Goal: Task Accomplishment & Management: Manage account settings

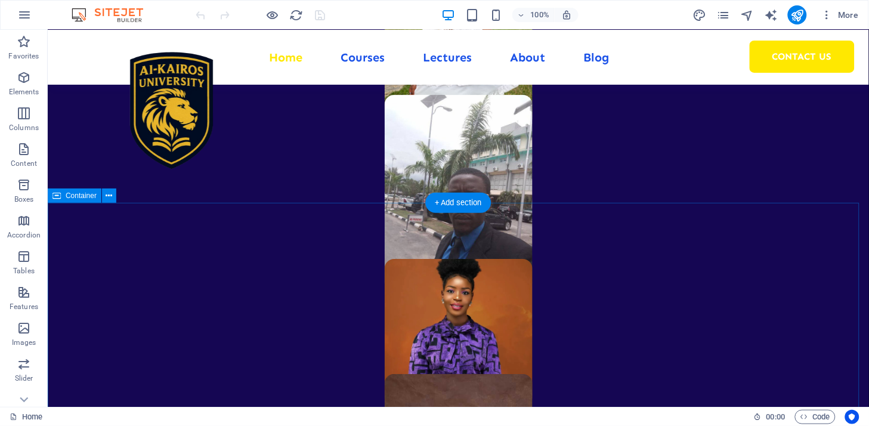
scroll to position [729, 0]
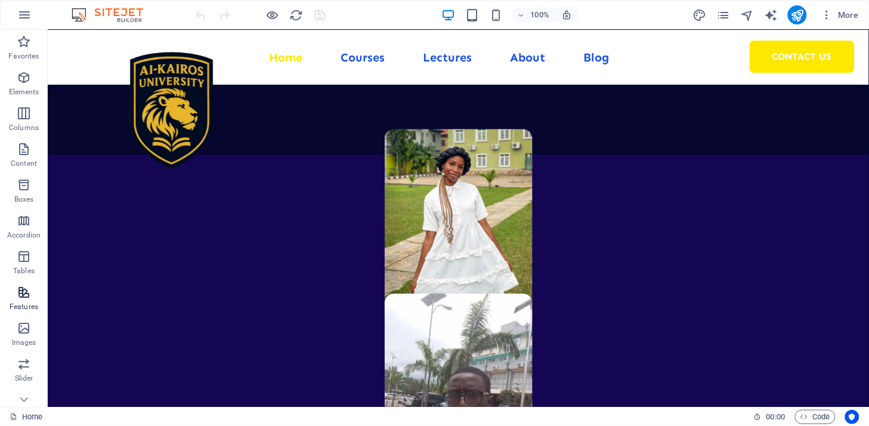
drag, startPoint x: 51, startPoint y: 299, endPoint x: 75, endPoint y: 314, distance: 28.6
click at [109, 219] on icon at bounding box center [109, 219] width 7 height 13
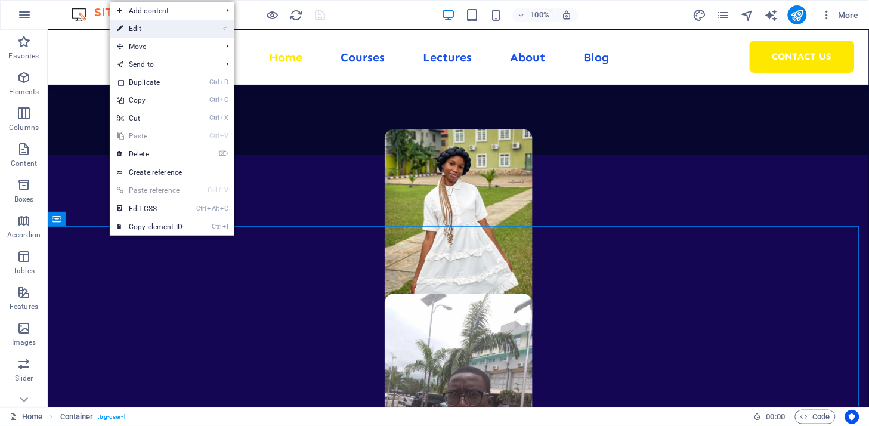
click at [138, 26] on link "⏎ Edit" at bounding box center [150, 29] width 80 height 18
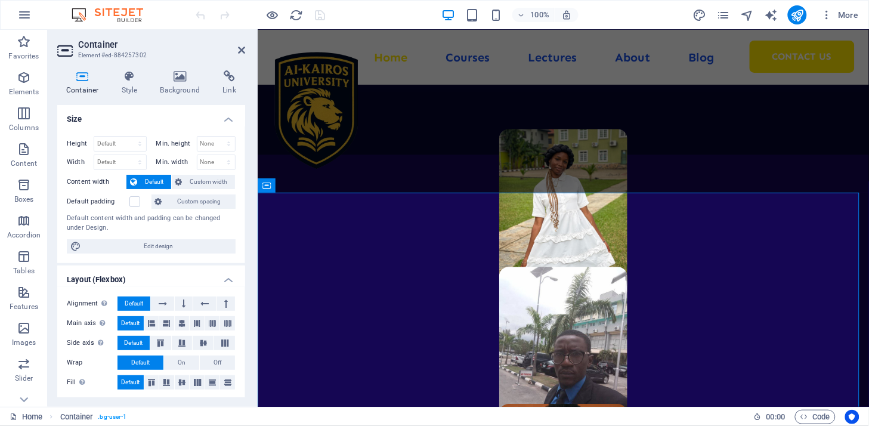
scroll to position [747, 0]
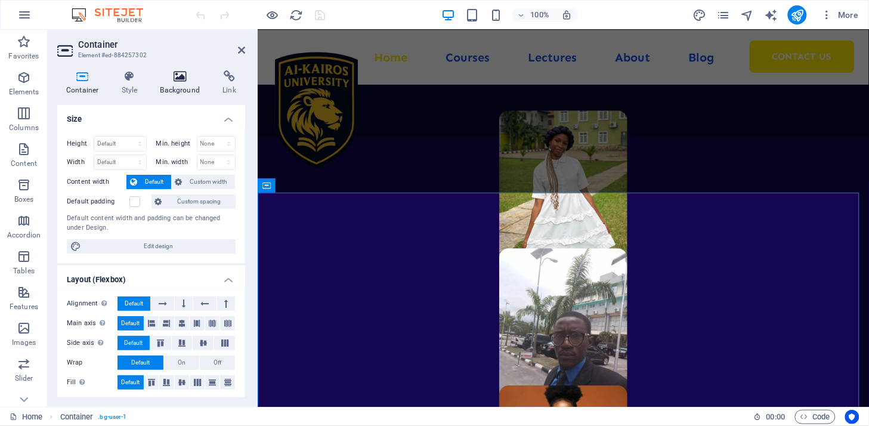
click at [169, 80] on icon at bounding box center [180, 76] width 58 height 12
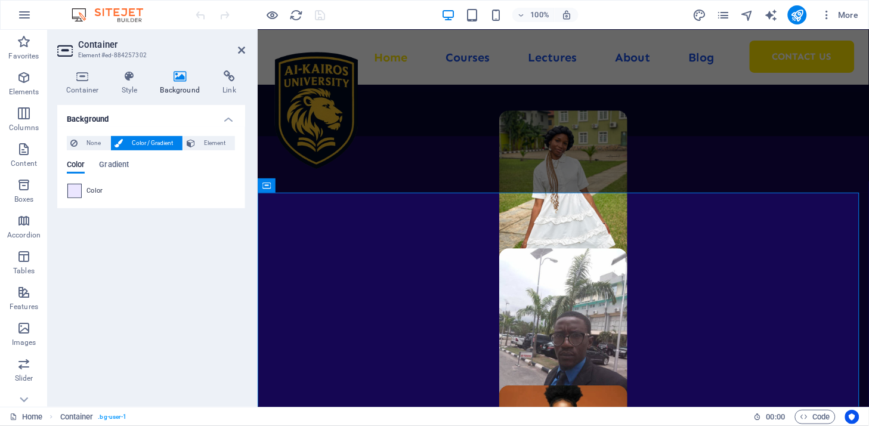
click at [76, 194] on span at bounding box center [74, 190] width 13 height 13
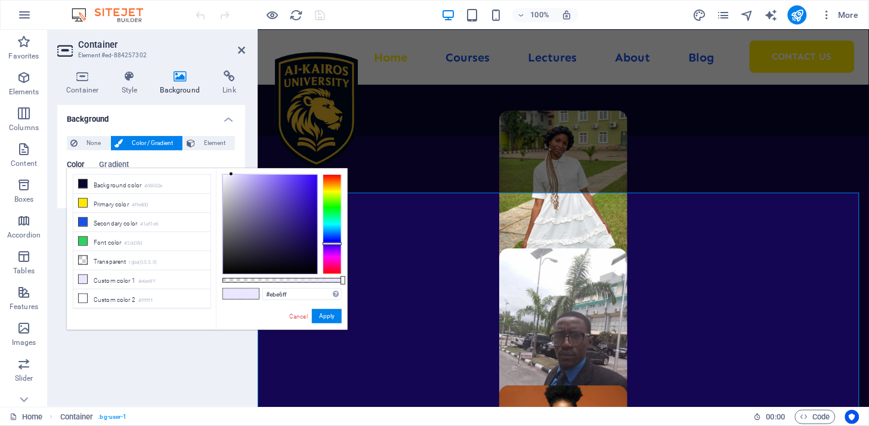
click at [311, 230] on div at bounding box center [270, 224] width 94 height 99
click at [309, 251] on div at bounding box center [270, 224] width 94 height 99
type input "#0f0539"
click at [331, 316] on button "Apply" at bounding box center [327, 316] width 30 height 14
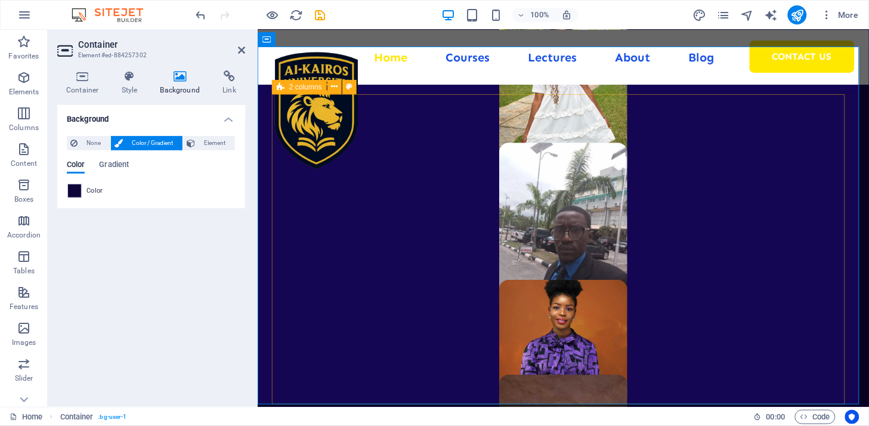
scroll to position [1012, 0]
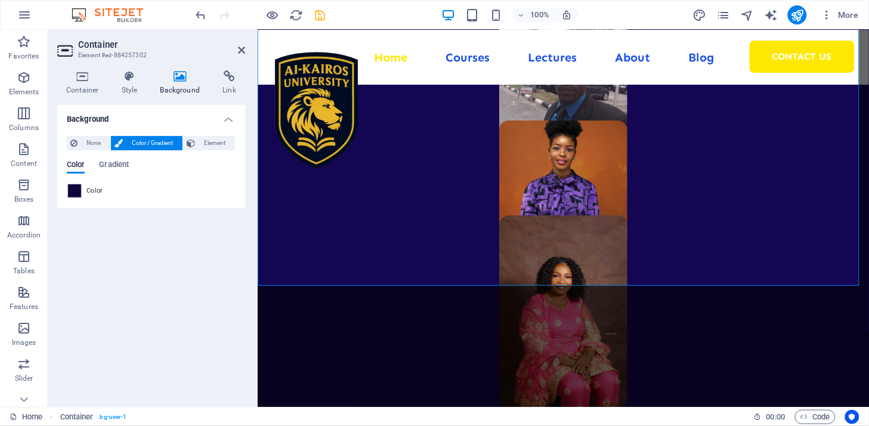
click at [325, 17] on icon "save" at bounding box center [321, 15] width 14 height 14
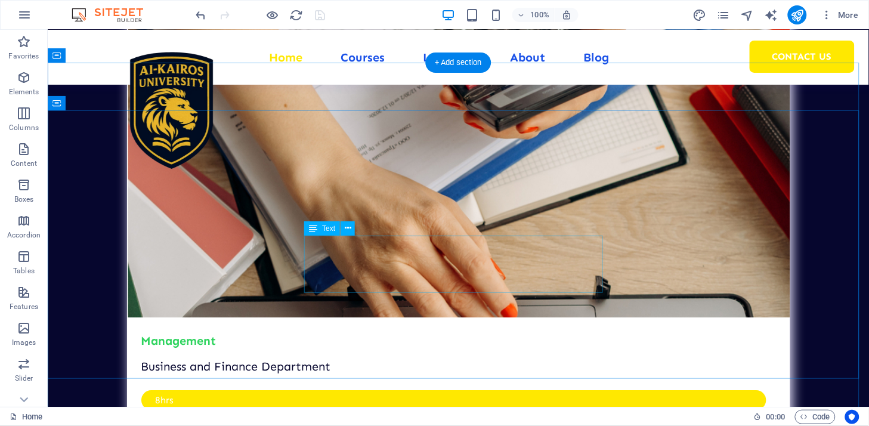
scroll to position [3942, 0]
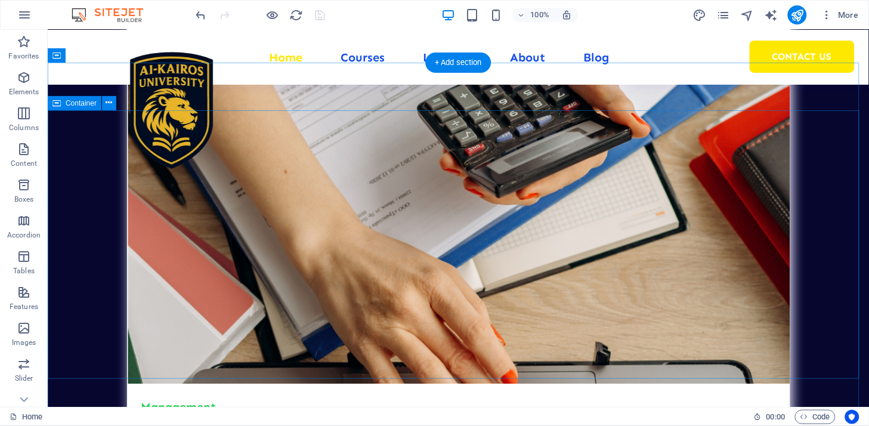
click at [106, 101] on icon at bounding box center [109, 103] width 7 height 13
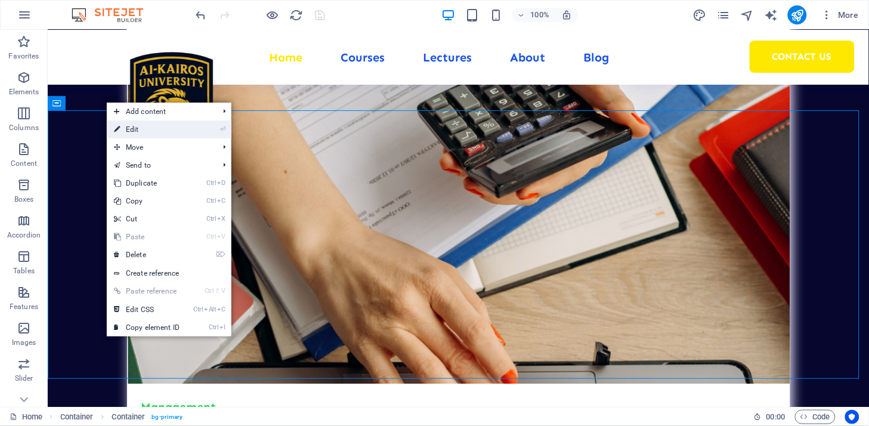
click at [138, 134] on link "⏎ Edit" at bounding box center [147, 129] width 80 height 18
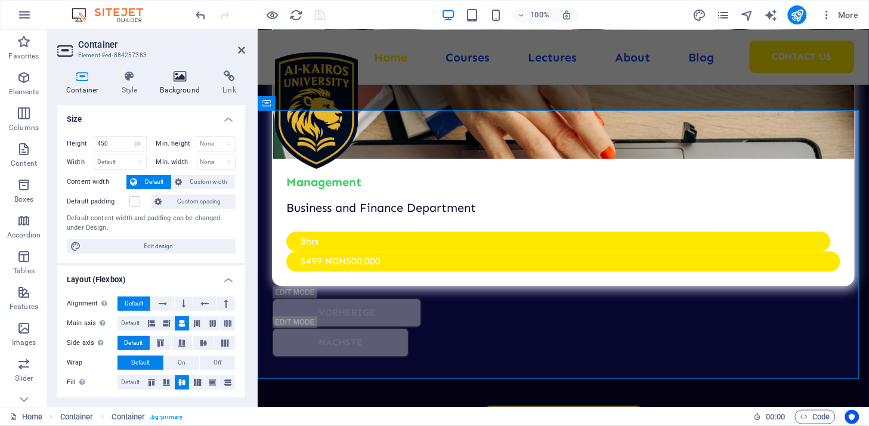
drag, startPoint x: 194, startPoint y: 82, endPoint x: 6, endPoint y: 63, distance: 188.9
click at [192, 84] on h4 "Background" at bounding box center [182, 82] width 63 height 25
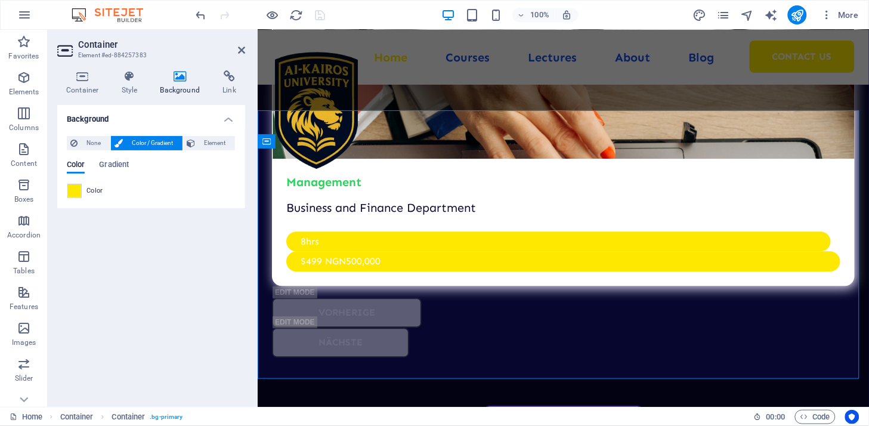
scroll to position [4032, 0]
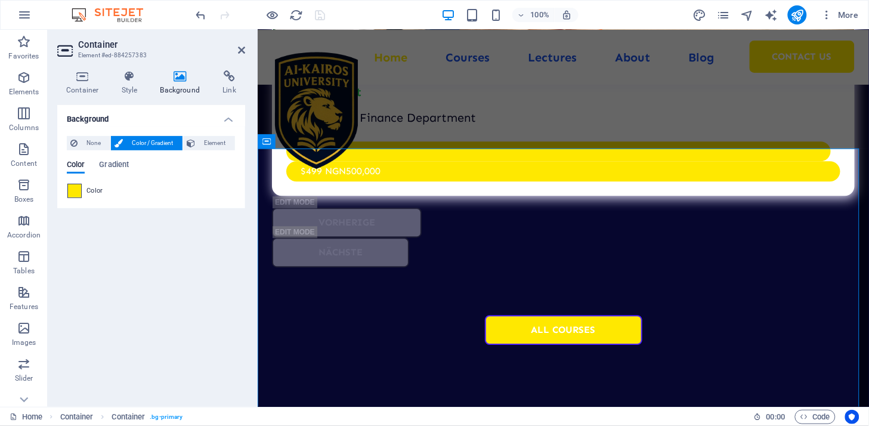
click at [76, 191] on span at bounding box center [74, 190] width 13 height 13
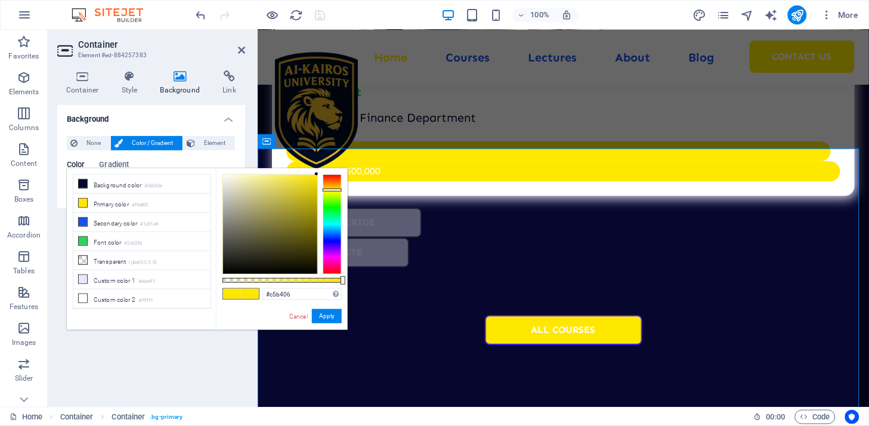
click at [314, 197] on div at bounding box center [270, 224] width 94 height 99
click at [310, 182] on div at bounding box center [270, 224] width 94 height 99
click at [313, 175] on div at bounding box center [270, 224] width 94 height 99
click at [313, 178] on div at bounding box center [270, 224] width 94 height 99
click at [313, 182] on div at bounding box center [270, 224] width 94 height 99
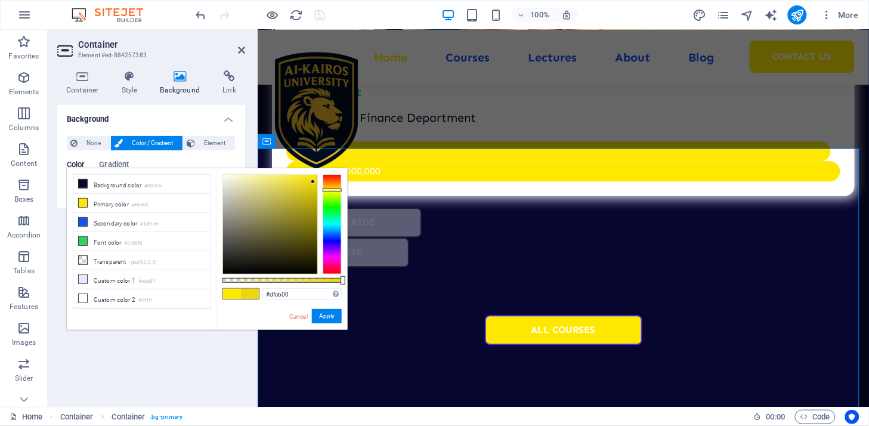
click at [317, 187] on div at bounding box center [270, 224] width 94 height 99
type input "#deca00"
click at [326, 321] on button "Apply" at bounding box center [327, 316] width 30 height 14
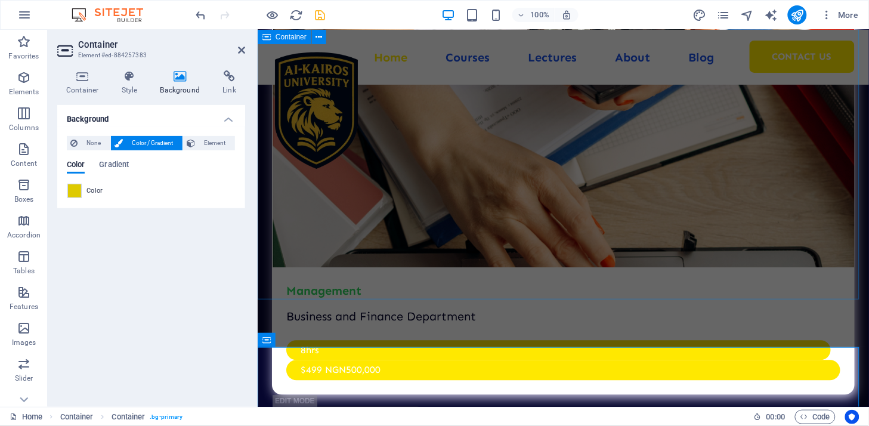
scroll to position [3767, 0]
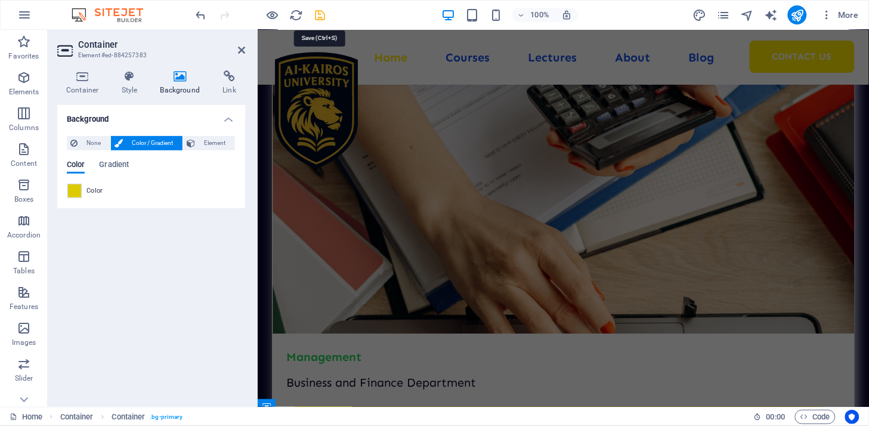
drag, startPoint x: 322, startPoint y: 18, endPoint x: 245, endPoint y: 84, distance: 101.5
click at [322, 18] on icon "save" at bounding box center [321, 15] width 14 height 14
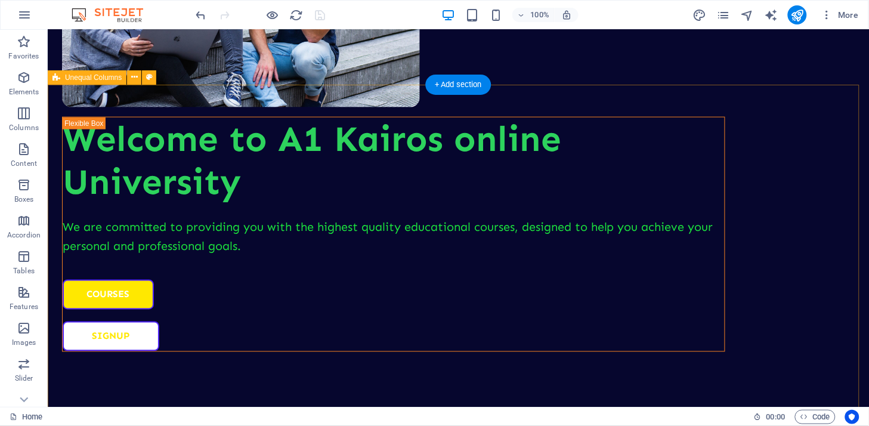
scroll to position [0, 0]
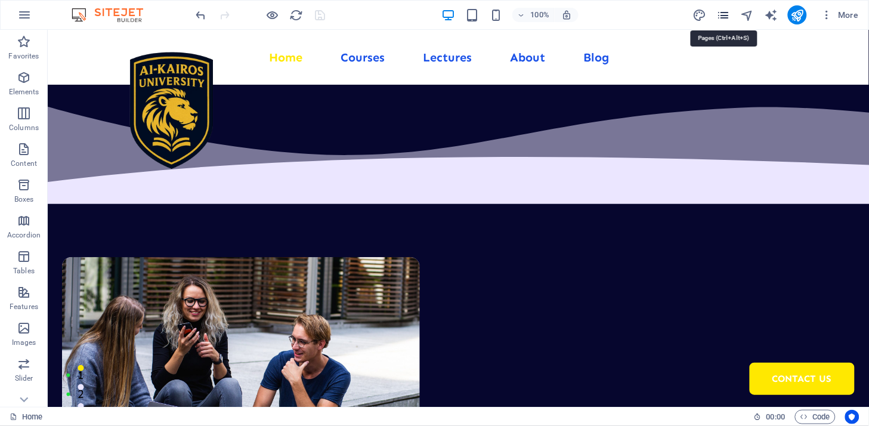
click at [0, 0] on icon "pages" at bounding box center [0, 0] width 0 height 0
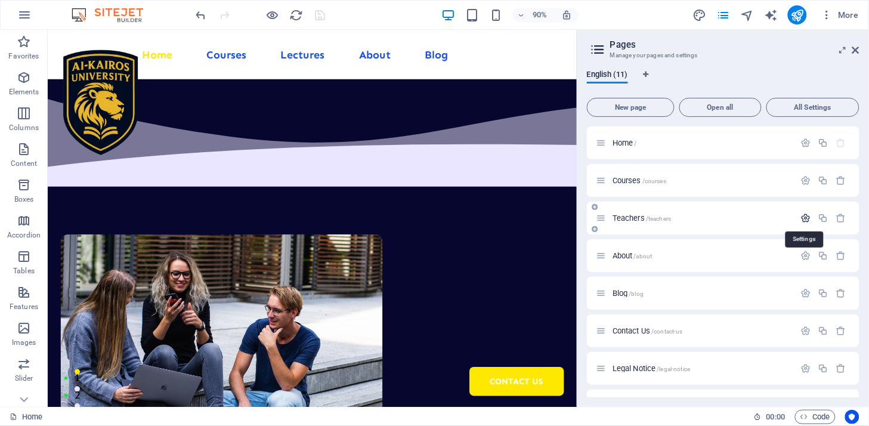
click at [806, 218] on icon "button" at bounding box center [806, 218] width 10 height 10
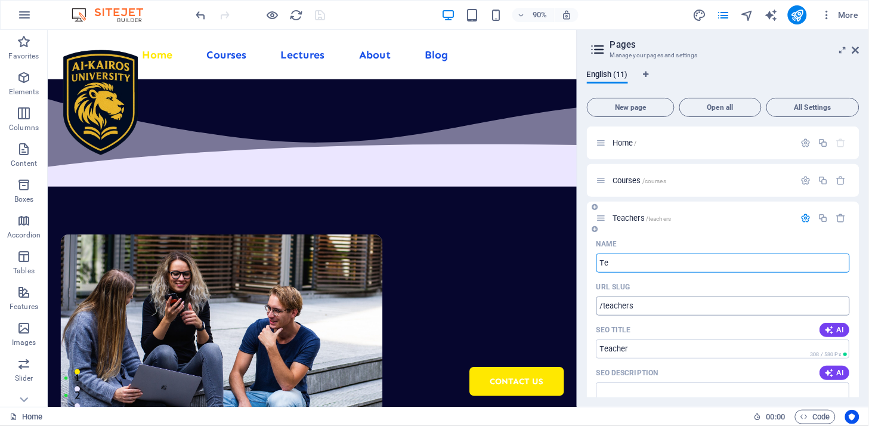
type input "T"
type input "/teacher"
type input "lec"
type input "/"
type input "lecture"
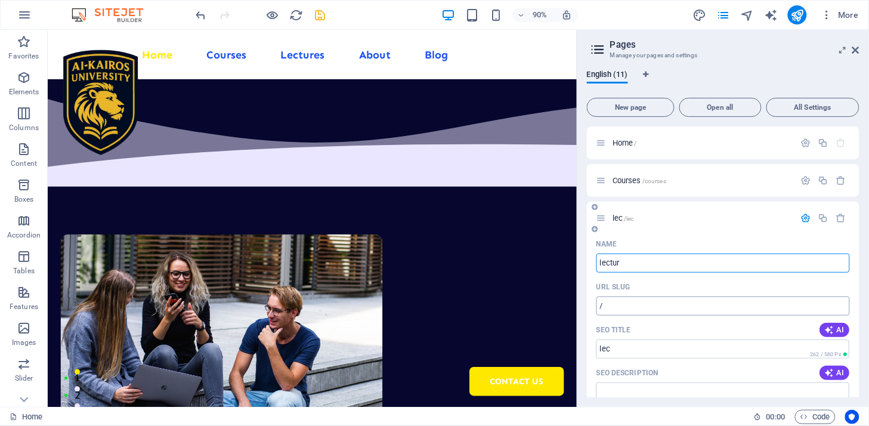
type input "/lec"
type input "lec"
type input "lecturer"
type input "/lecturer"
type input "lecturer"
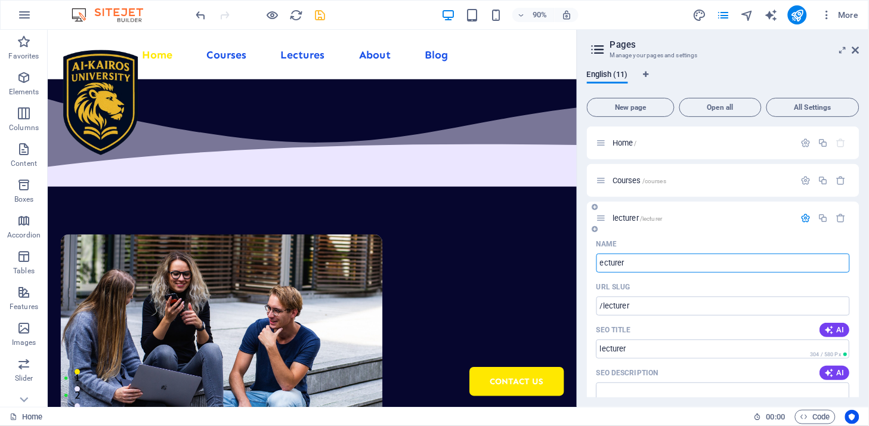
type input "Lecturer"
type input "/ecturer"
type input "ecturer"
type input "Lecturer"
type input "/lecturer"
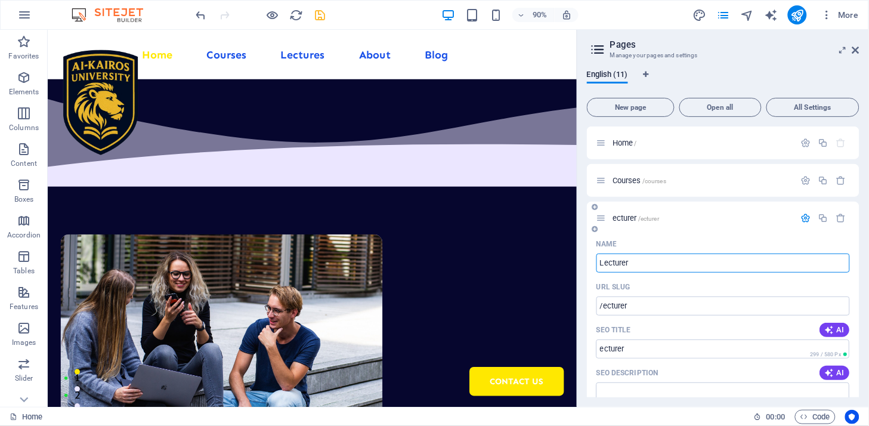
type input "Lecturer"
click at [632, 308] on input "/lecturer" at bounding box center [722, 305] width 253 height 19
type input "/lecturers"
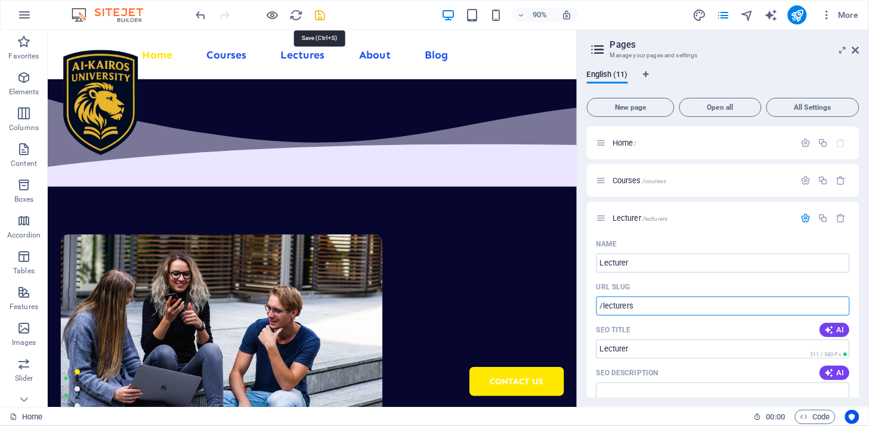
click at [320, 8] on icon "save" at bounding box center [321, 15] width 14 height 14
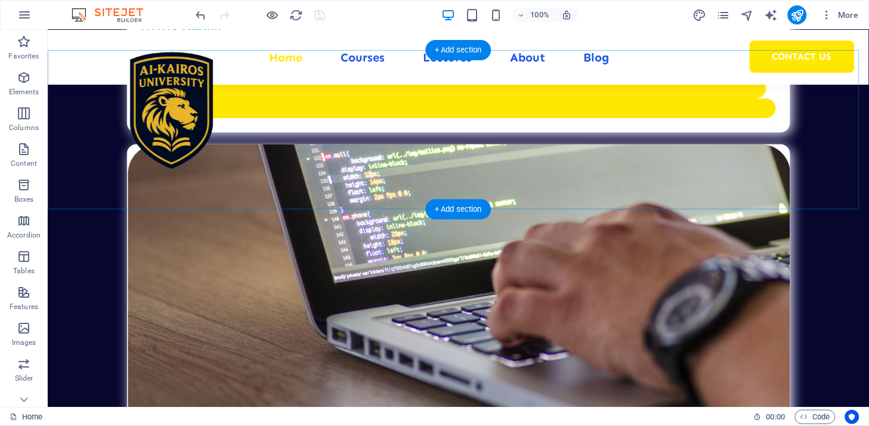
scroll to position [3445, 0]
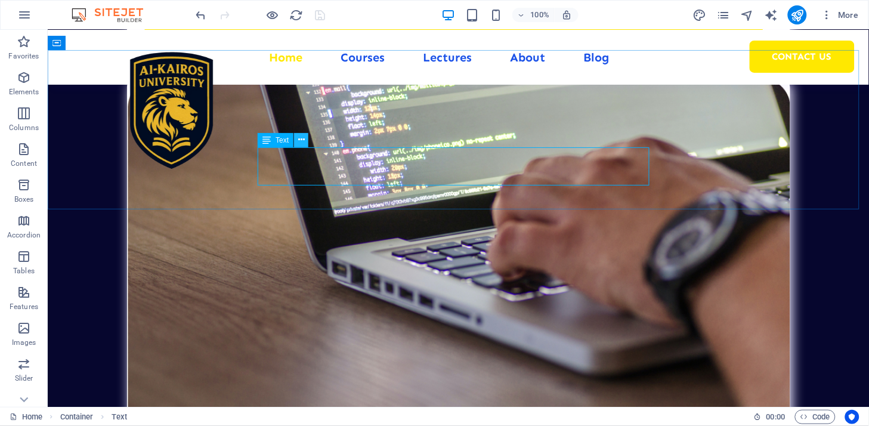
click at [302, 140] on icon at bounding box center [301, 140] width 7 height 13
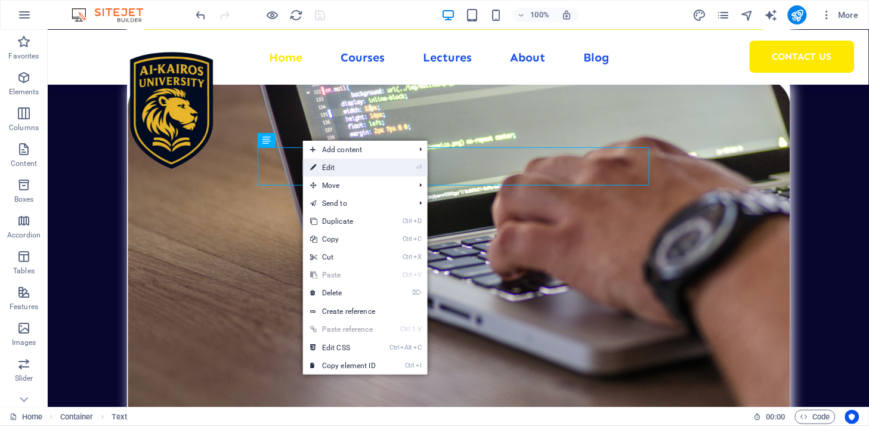
click at [355, 168] on link "⏎ Edit" at bounding box center [343, 168] width 80 height 18
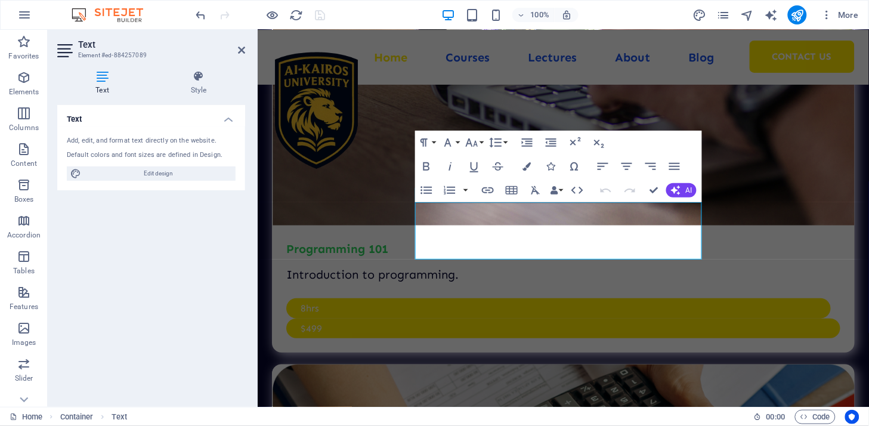
scroll to position [3462, 0]
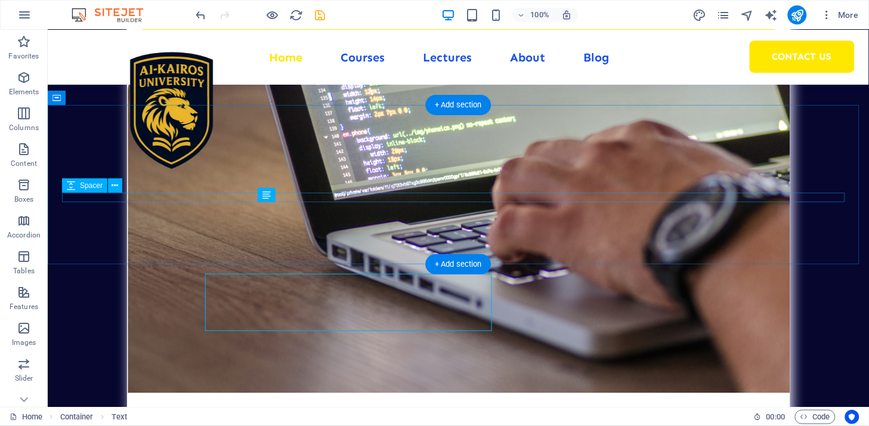
scroll to position [3390, 0]
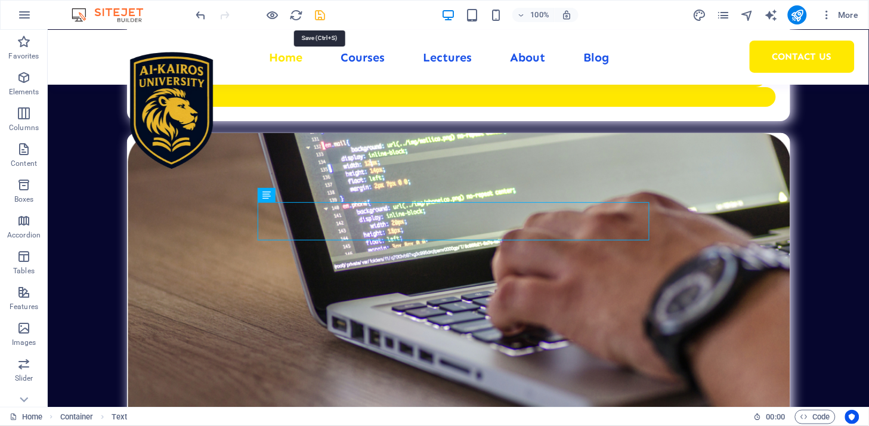
drag, startPoint x: 320, startPoint y: 16, endPoint x: 562, endPoint y: 51, distance: 244.7
click at [319, 15] on icon "save" at bounding box center [321, 15] width 14 height 14
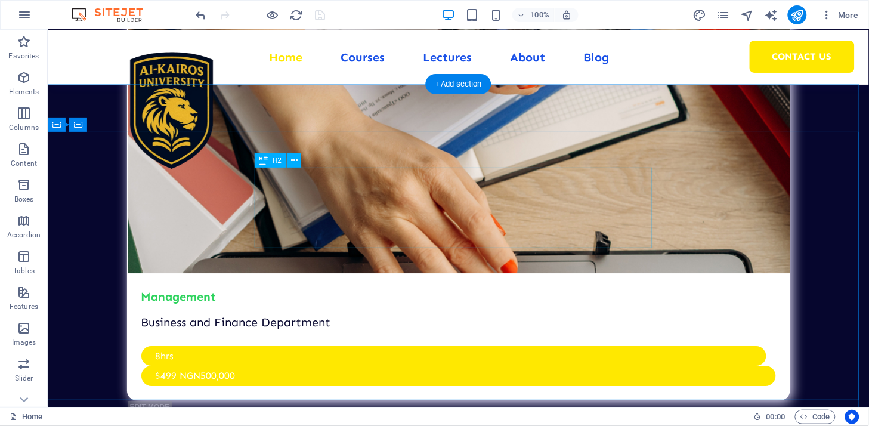
scroll to position [3920, 0]
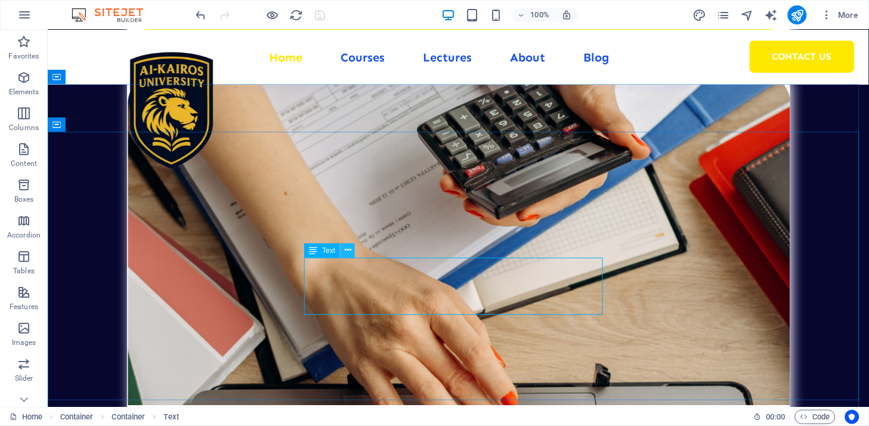
click at [352, 245] on button at bounding box center [347, 250] width 14 height 14
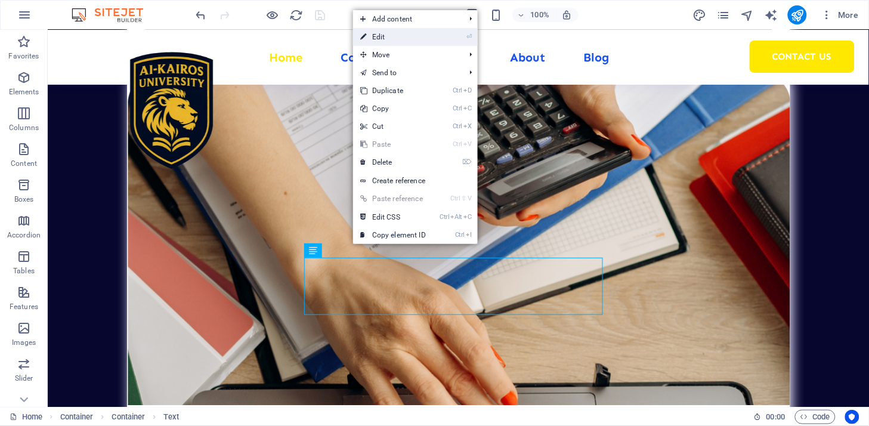
click at [383, 36] on link "⏎ Edit" at bounding box center [393, 37] width 80 height 18
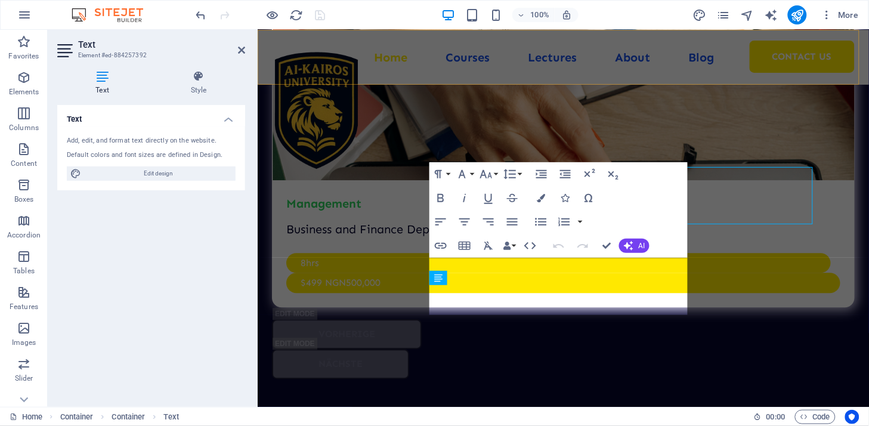
scroll to position [4010, 0]
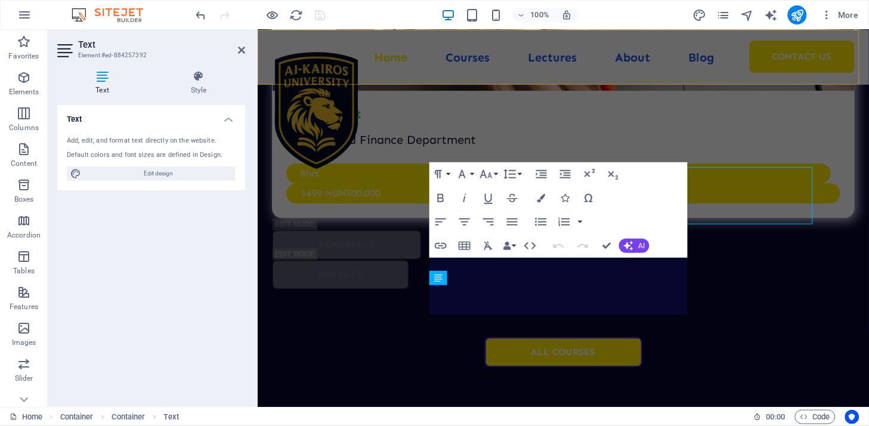
select select "%"
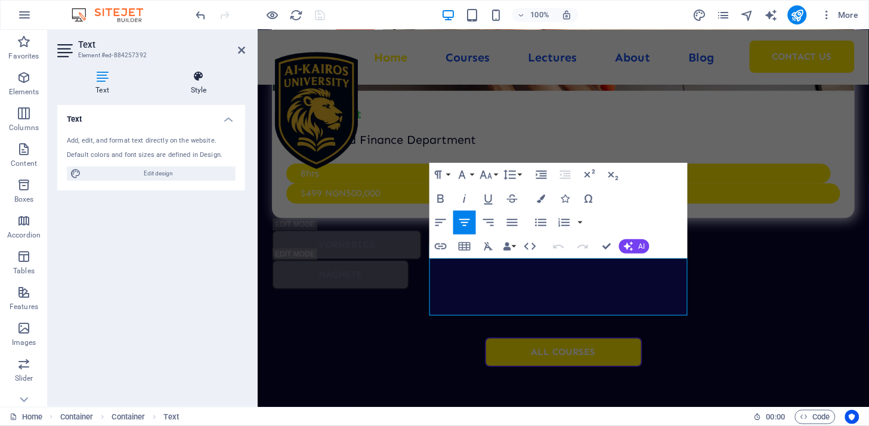
drag, startPoint x: 205, startPoint y: 80, endPoint x: 67, endPoint y: 163, distance: 160.8
click at [205, 80] on icon at bounding box center [198, 76] width 93 height 12
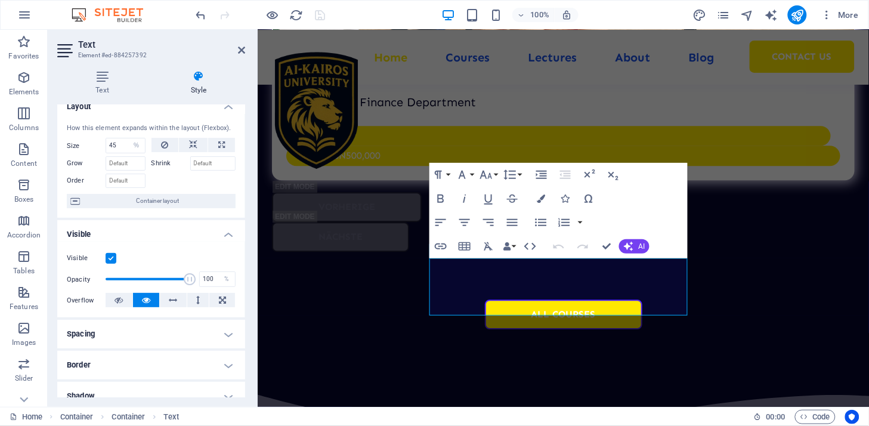
scroll to position [0, 0]
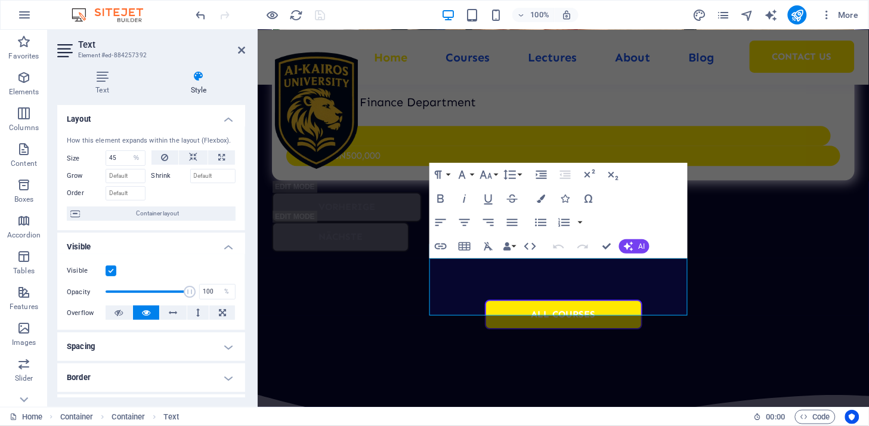
click at [227, 247] on h4 "Visible" at bounding box center [151, 243] width 188 height 21
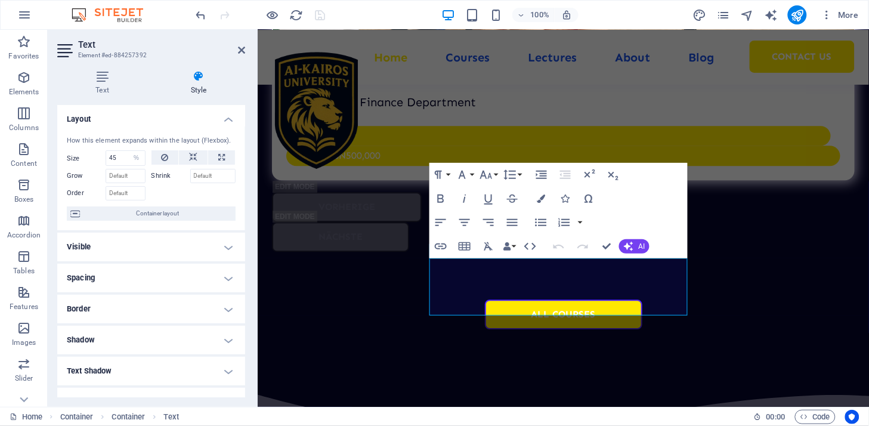
click at [227, 117] on h4 "Layout" at bounding box center [151, 115] width 188 height 21
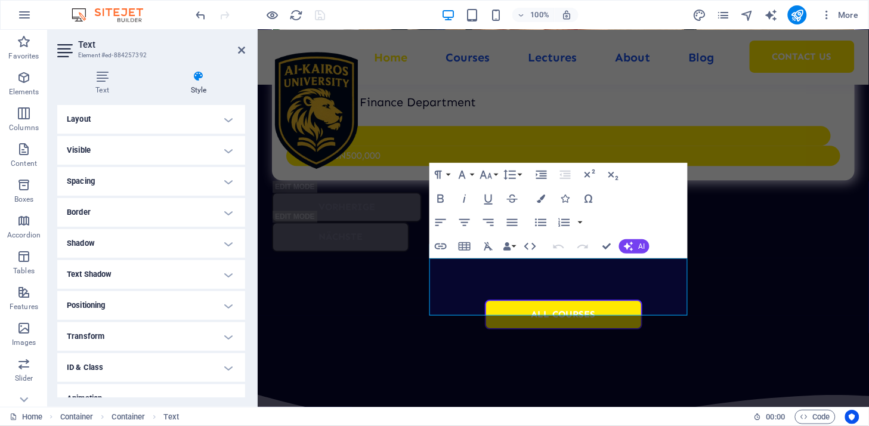
click at [227, 117] on h4 "Layout" at bounding box center [151, 119] width 188 height 29
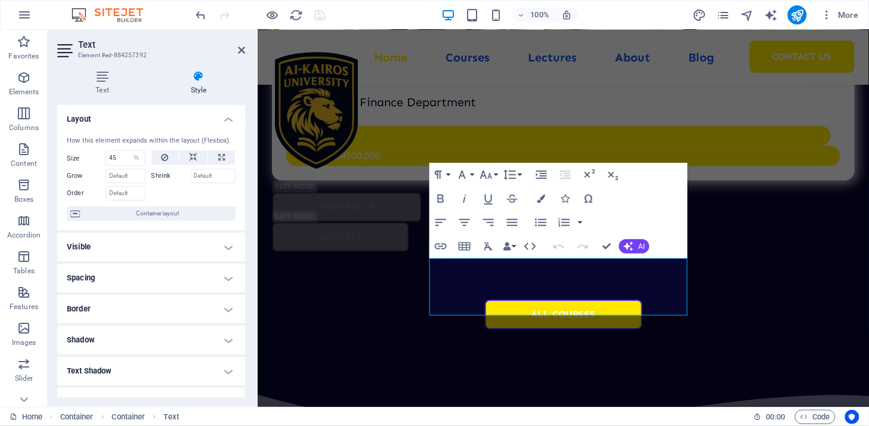
click at [227, 117] on h4 "Layout" at bounding box center [151, 115] width 188 height 21
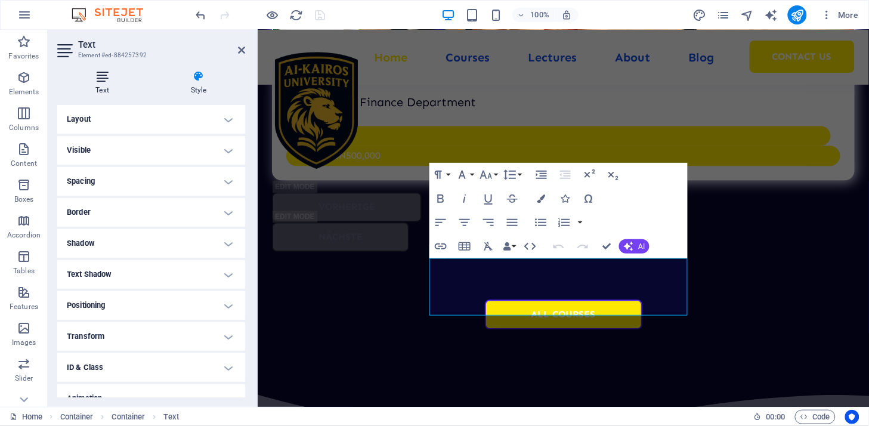
click at [96, 85] on h4 "Text" at bounding box center [104, 82] width 95 height 25
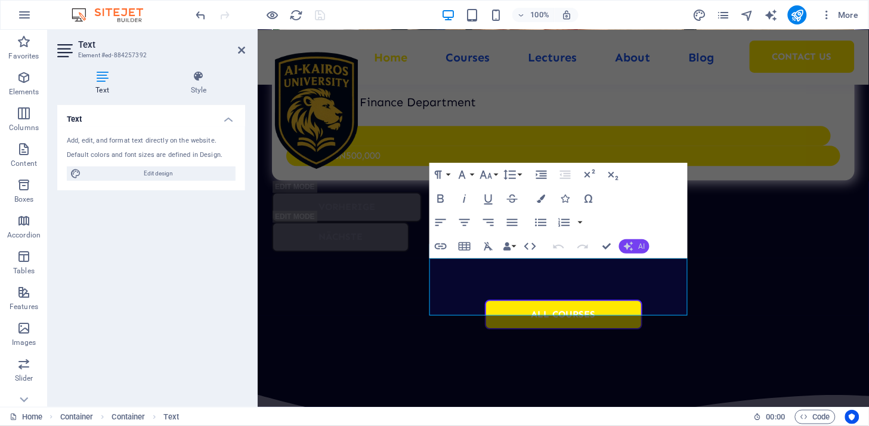
click at [638, 245] on span "AI" at bounding box center [641, 246] width 7 height 7
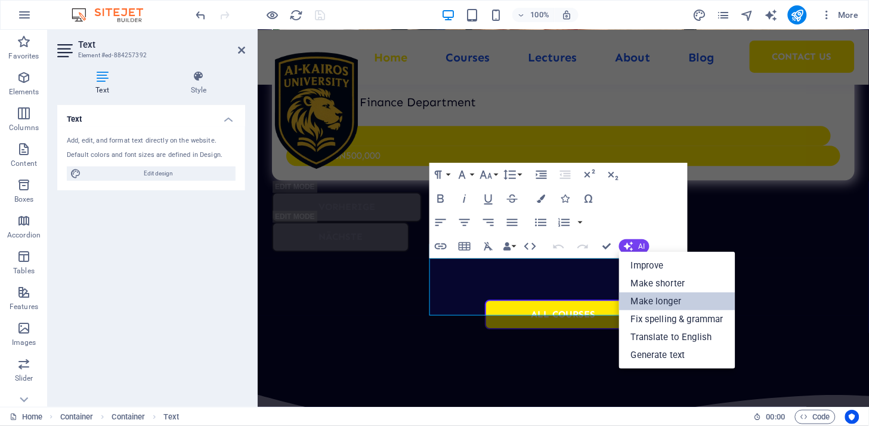
click at [674, 299] on link "Make longer" at bounding box center [677, 301] width 116 height 18
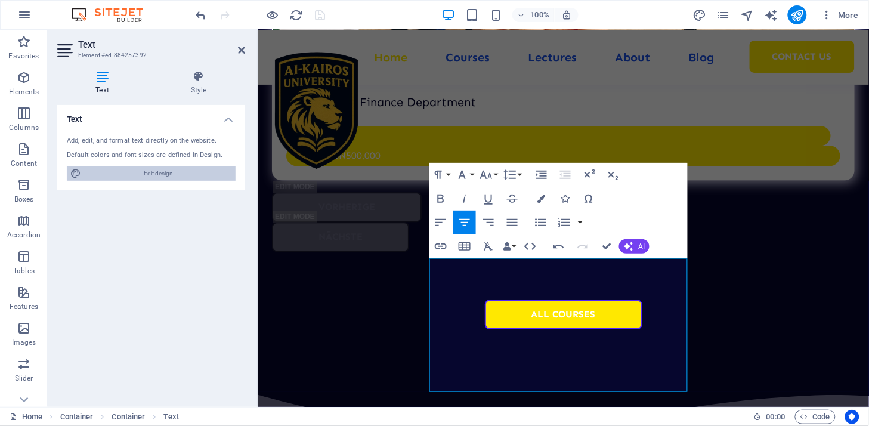
drag, startPoint x: 169, startPoint y: 174, endPoint x: 55, endPoint y: 320, distance: 185.7
click at [169, 174] on span "Edit design" at bounding box center [158, 173] width 147 height 14
click at [191, 85] on h4 "Style" at bounding box center [198, 82] width 93 height 25
select select "px"
select select "400"
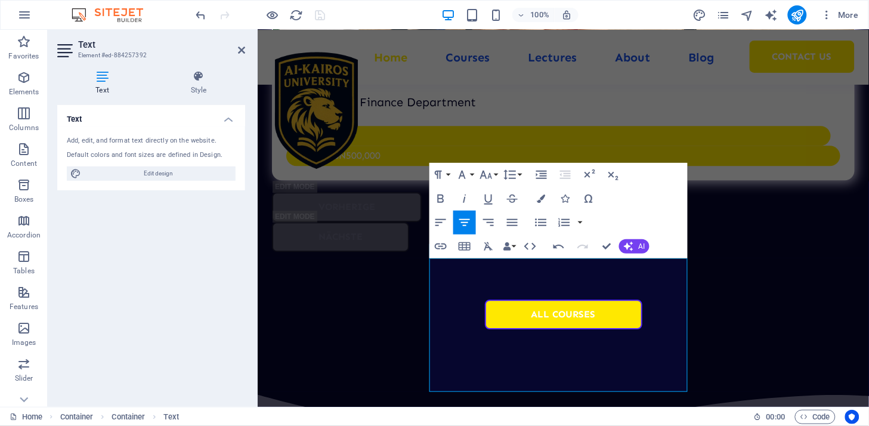
select select "px"
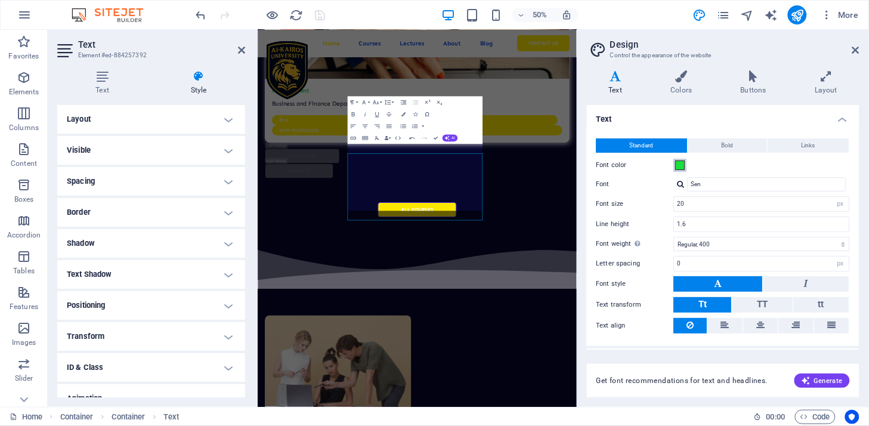
click at [679, 164] on span at bounding box center [681, 165] width 10 height 10
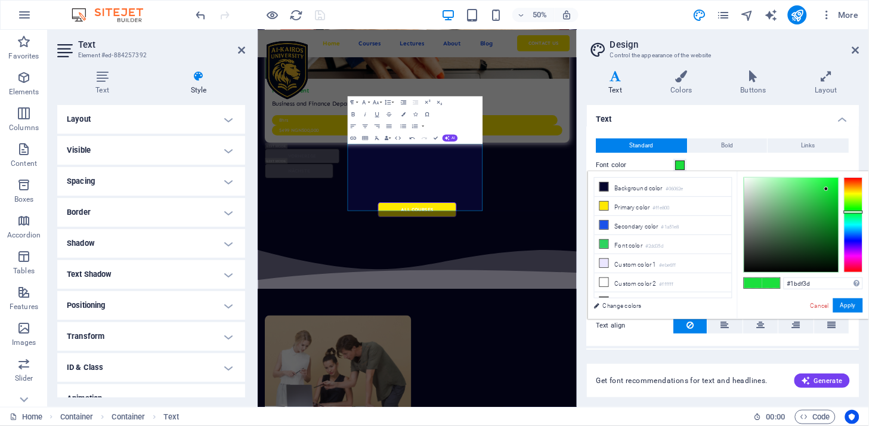
scroll to position [3982, 0]
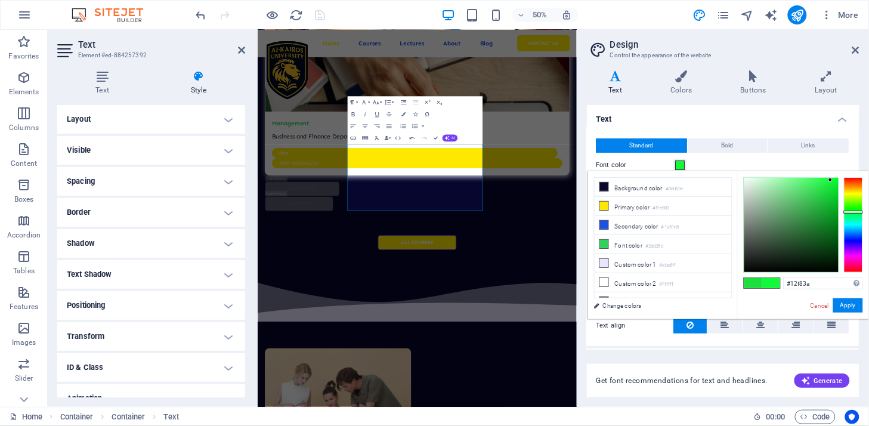
click at [831, 180] on div at bounding box center [791, 225] width 94 height 94
click at [826, 216] on div at bounding box center [791, 225] width 94 height 94
click at [756, 180] on div at bounding box center [791, 225] width 94 height 94
click at [814, 185] on div at bounding box center [791, 225] width 94 height 94
click at [831, 178] on div at bounding box center [791, 225] width 94 height 94
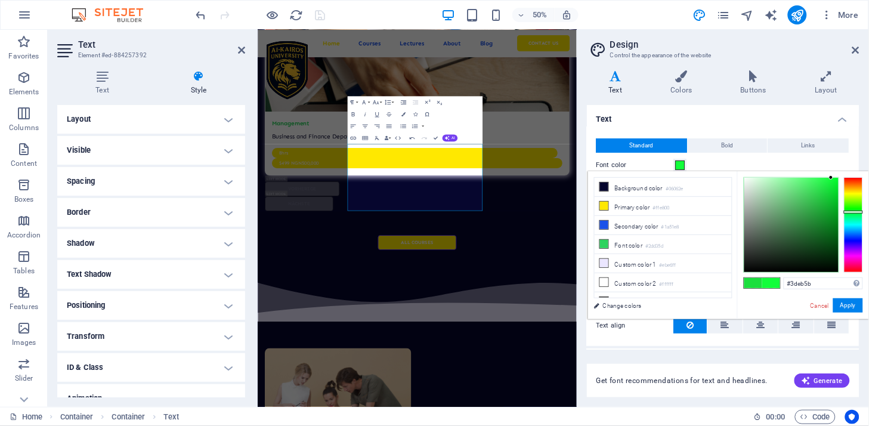
click at [836, 181] on div at bounding box center [791, 225] width 94 height 94
click at [744, 182] on div at bounding box center [791, 224] width 95 height 95
click at [746, 181] on div at bounding box center [791, 225] width 94 height 94
click at [645, 185] on li "Background color #06062e" at bounding box center [663, 187] width 137 height 19
type input "#06062e"
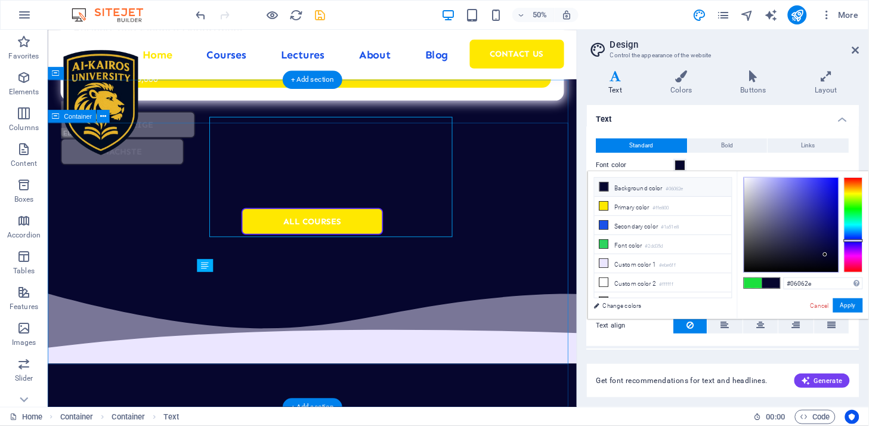
scroll to position [4133, 0]
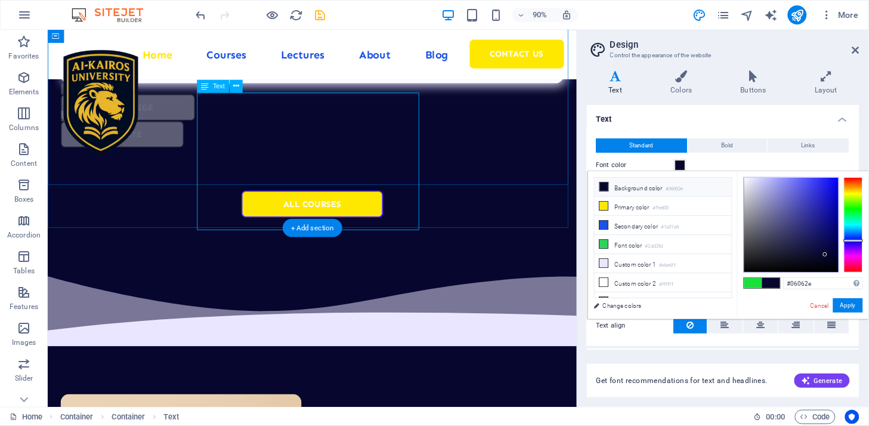
scroll to position [4332, 0]
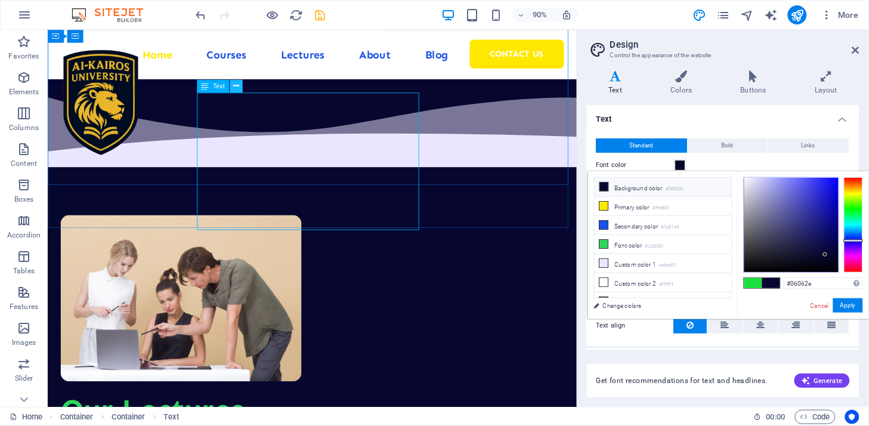
click at [237, 86] on icon at bounding box center [236, 86] width 6 height 11
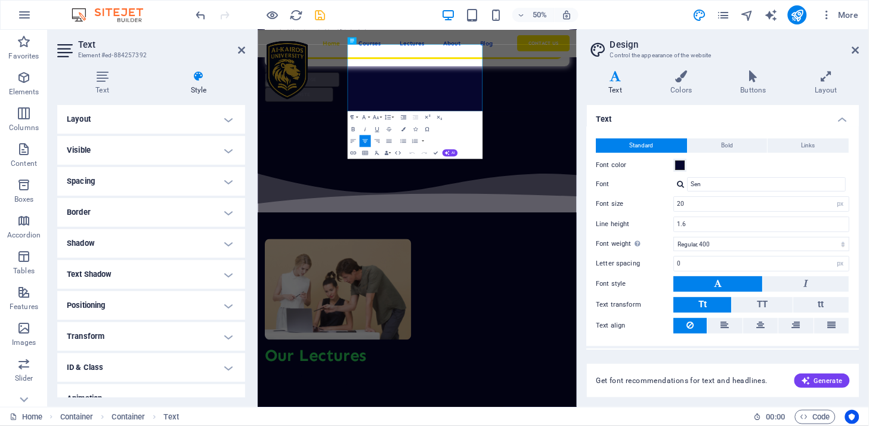
scroll to position [4181, 0]
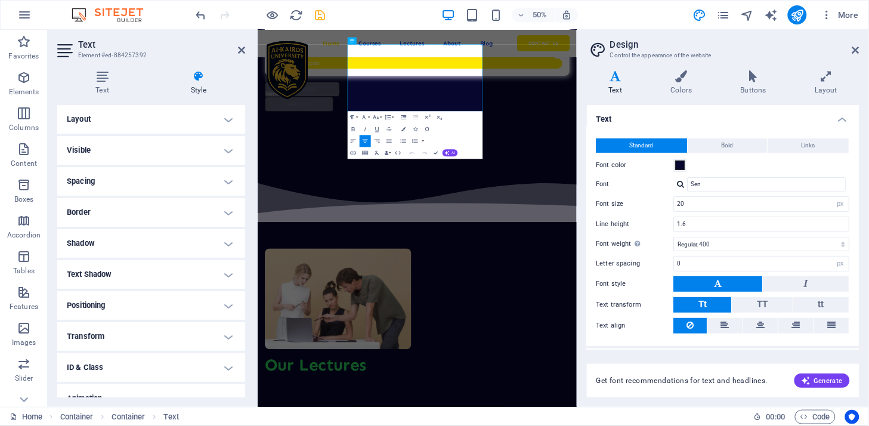
click at [197, 86] on h4 "Style" at bounding box center [198, 82] width 93 height 25
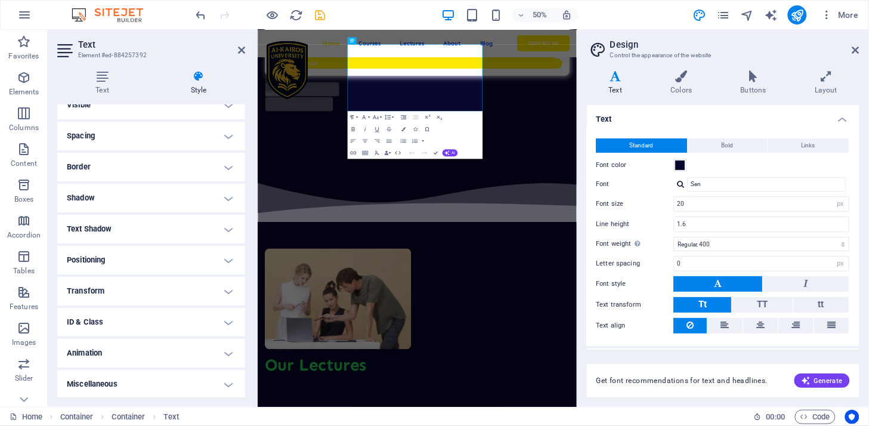
scroll to position [0, 0]
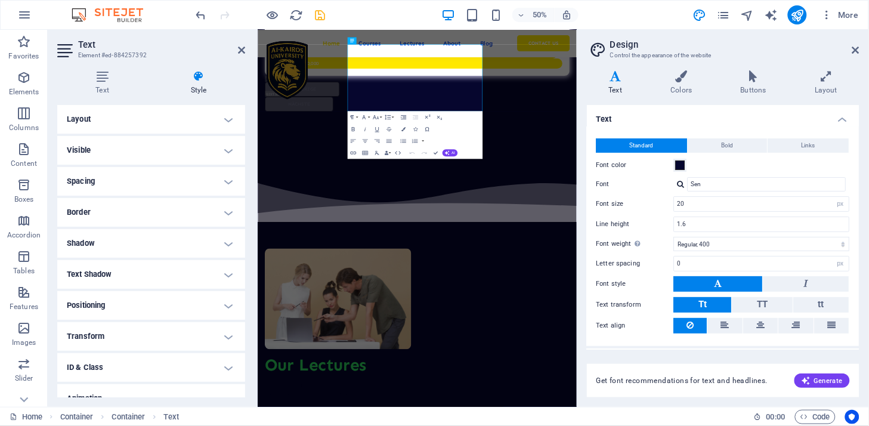
click at [200, 81] on icon at bounding box center [198, 76] width 93 height 12
click at [230, 118] on h4 "Layout" at bounding box center [151, 119] width 188 height 29
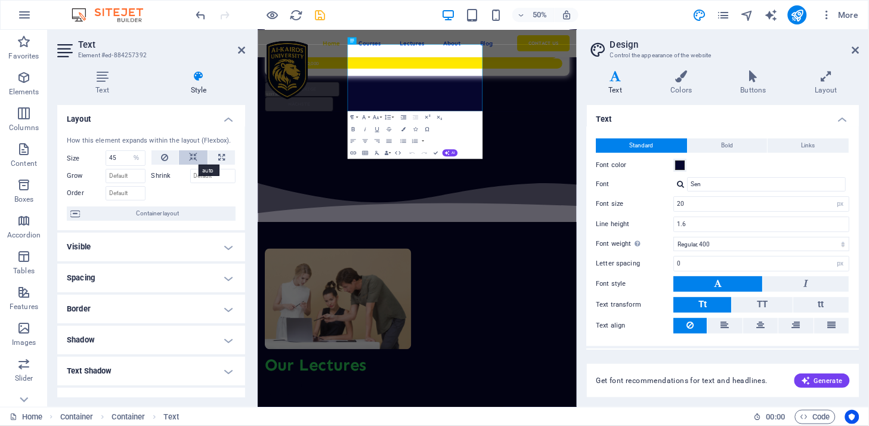
click at [192, 153] on icon at bounding box center [193, 157] width 8 height 14
select select "DISABLED_OPTION_VALUE"
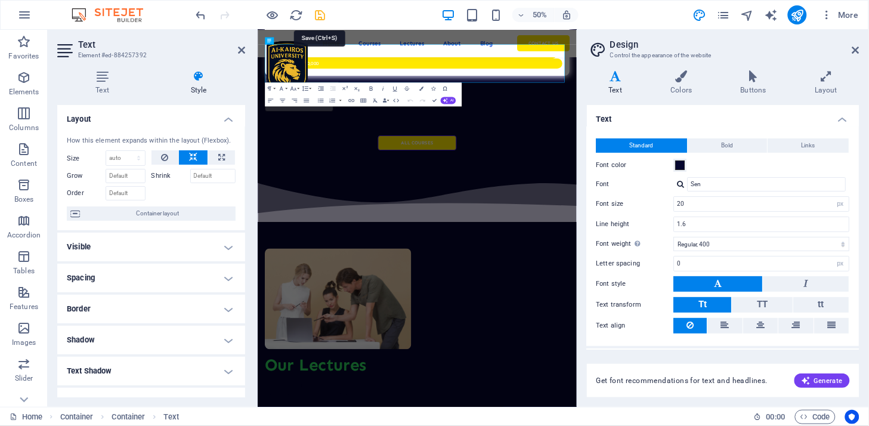
click at [323, 14] on icon "save" at bounding box center [321, 15] width 14 height 14
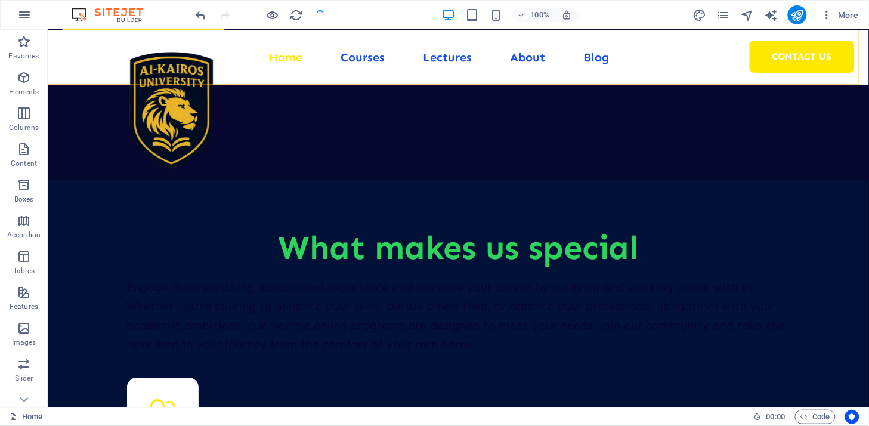
scroll to position [4558, 0]
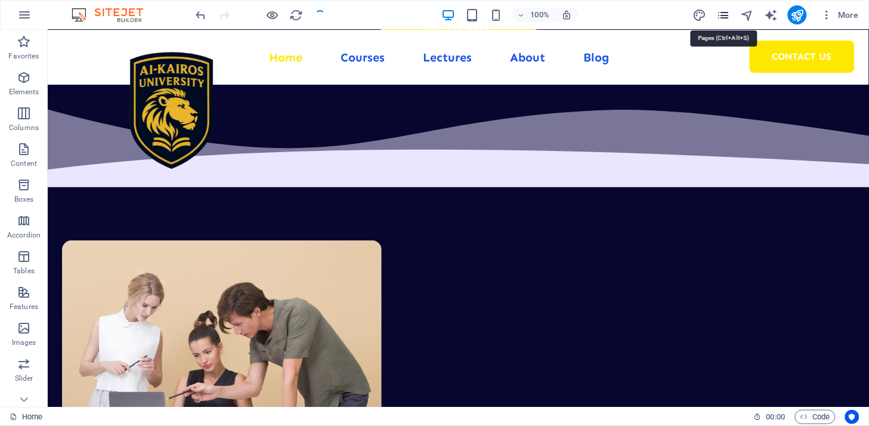
click at [0, 0] on icon "pages" at bounding box center [0, 0] width 0 height 0
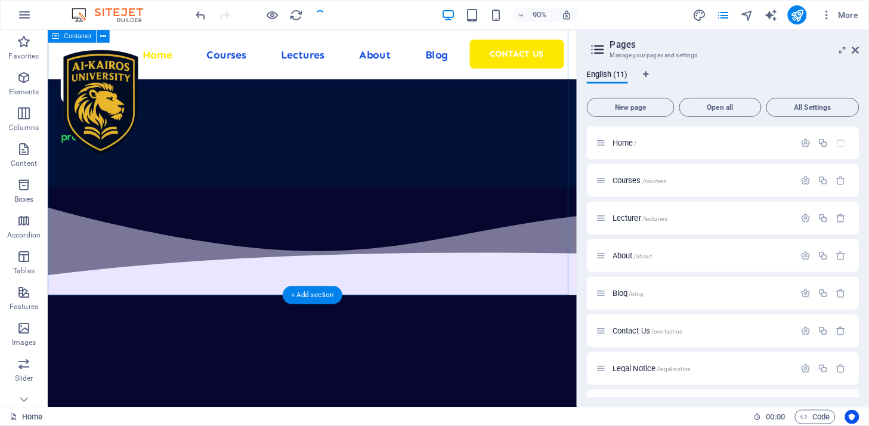
scroll to position [5625, 0]
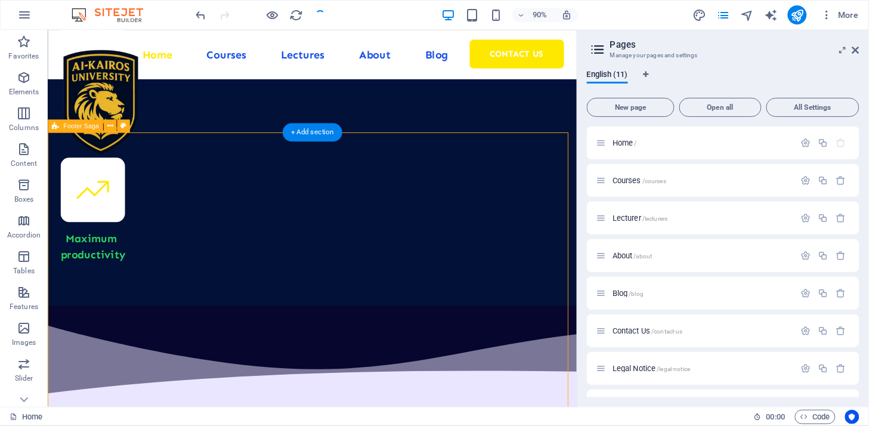
scroll to position [5690, 0]
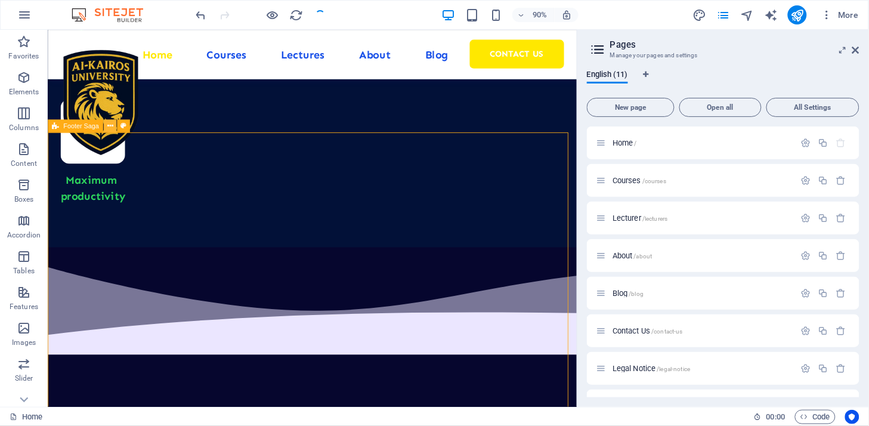
click at [110, 126] on icon at bounding box center [110, 125] width 6 height 11
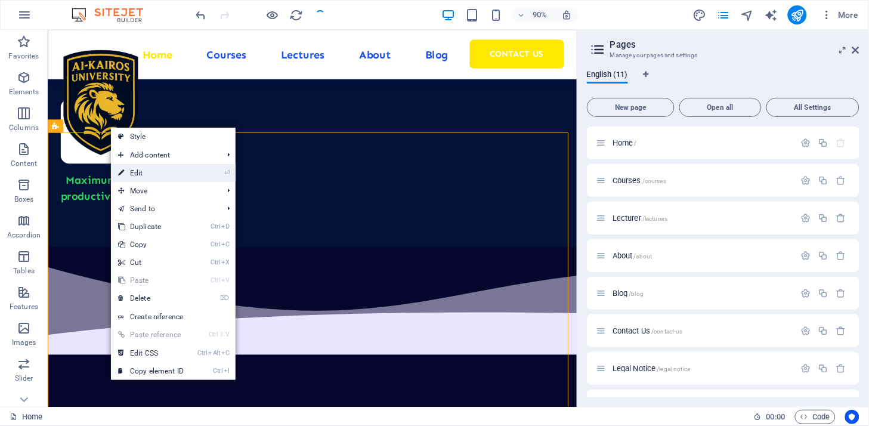
click at [141, 170] on link "⏎ Edit" at bounding box center [151, 173] width 80 height 18
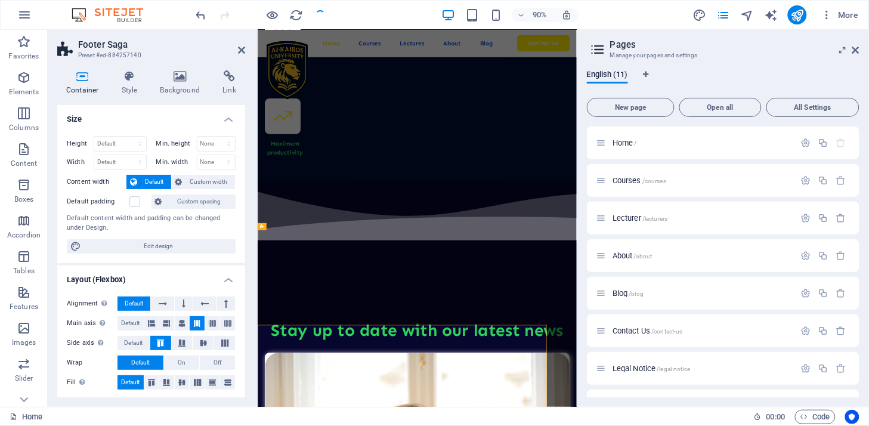
click at [174, 86] on h4 "Background" at bounding box center [182, 82] width 63 height 25
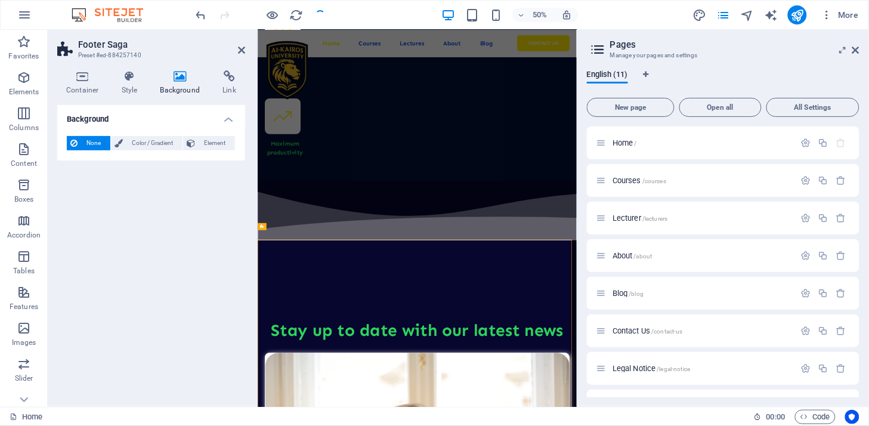
scroll to position [5195, 0]
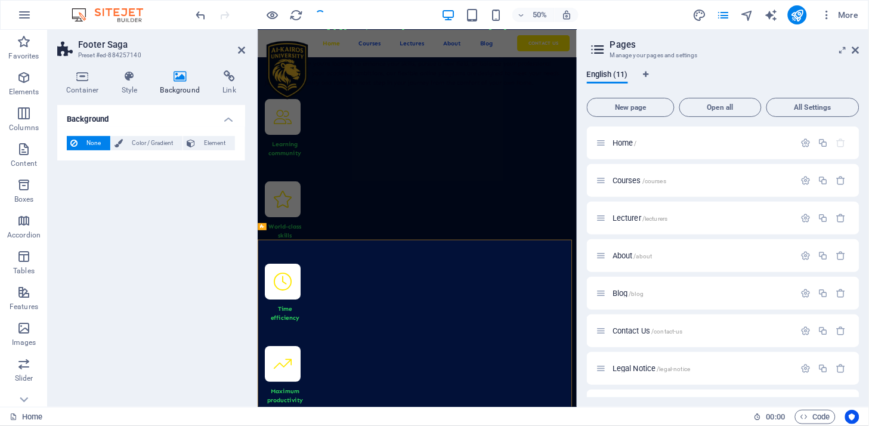
click at [132, 140] on span "Color / Gradient" at bounding box center [152, 143] width 52 height 14
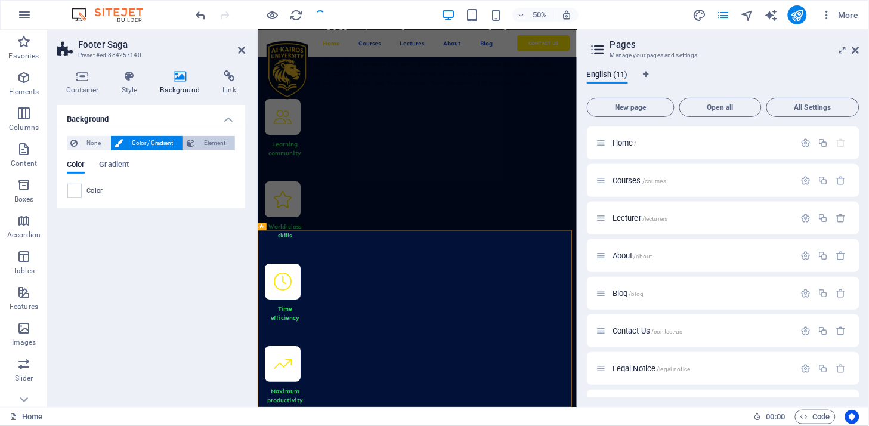
click at [206, 142] on span "Element" at bounding box center [215, 143] width 33 height 14
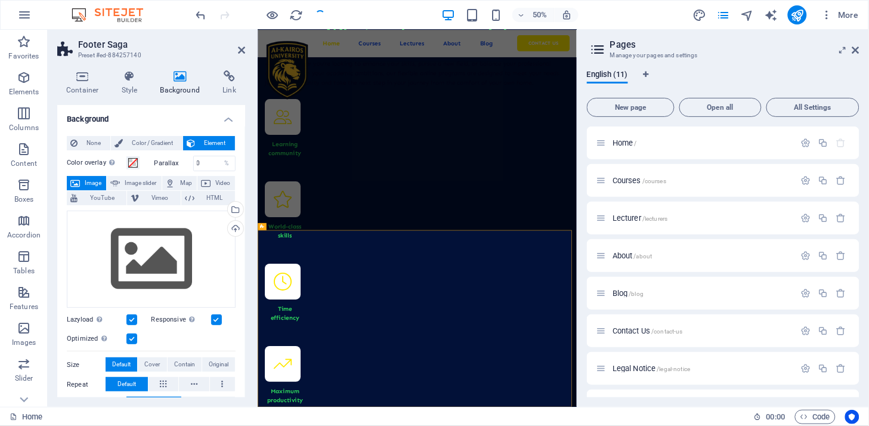
click at [204, 139] on span "Element" at bounding box center [215, 143] width 33 height 14
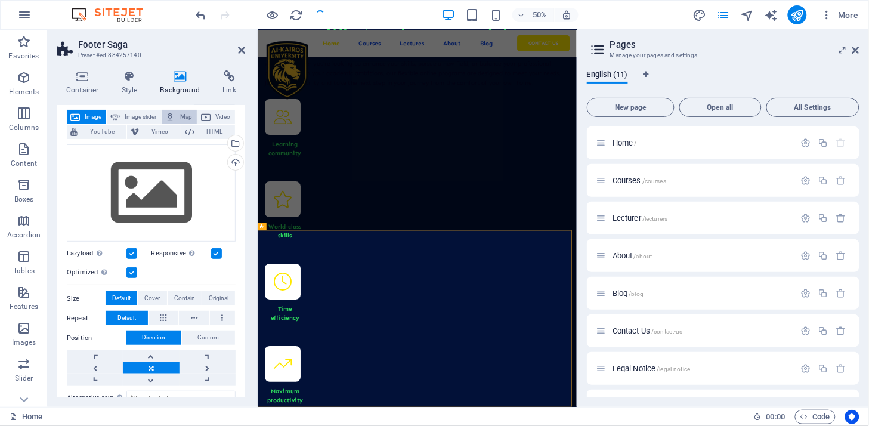
click at [168, 116] on icon at bounding box center [171, 117] width 10 height 14
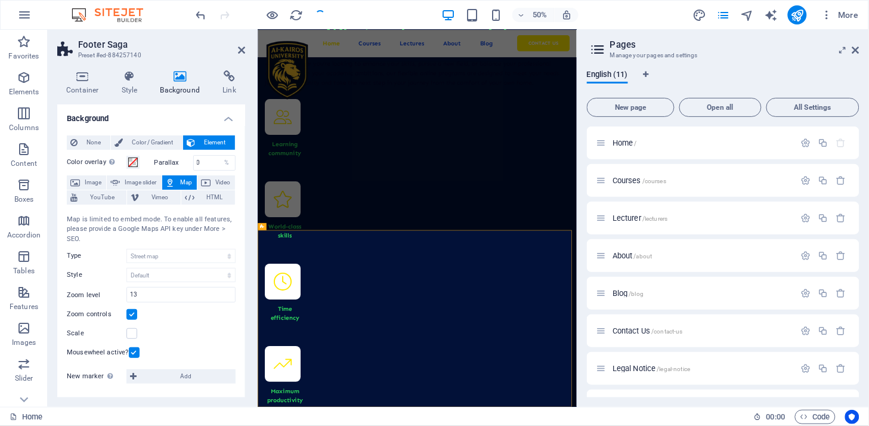
scroll to position [0, 0]
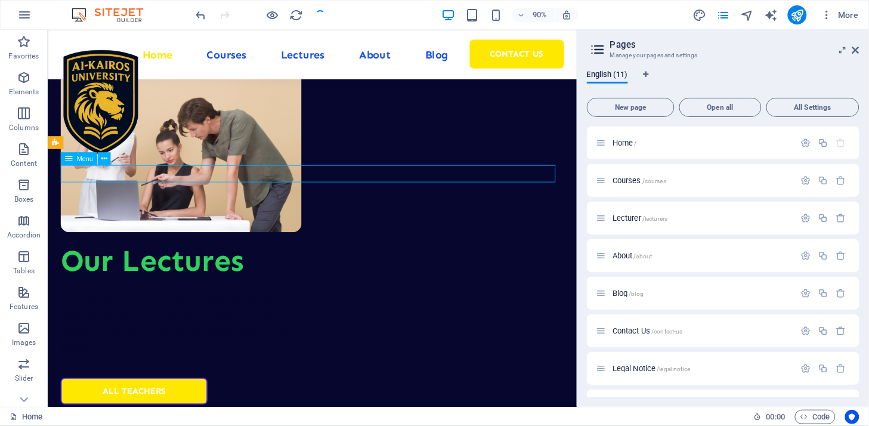
scroll to position [4033, 0]
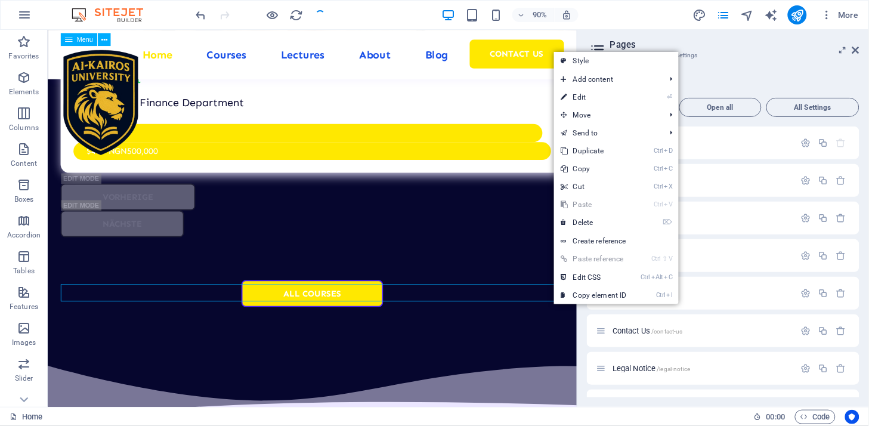
click at [585, 64] on nav "Home Courses Lectures About Blog Contact Us" at bounding box center [340, 56] width 559 height 19
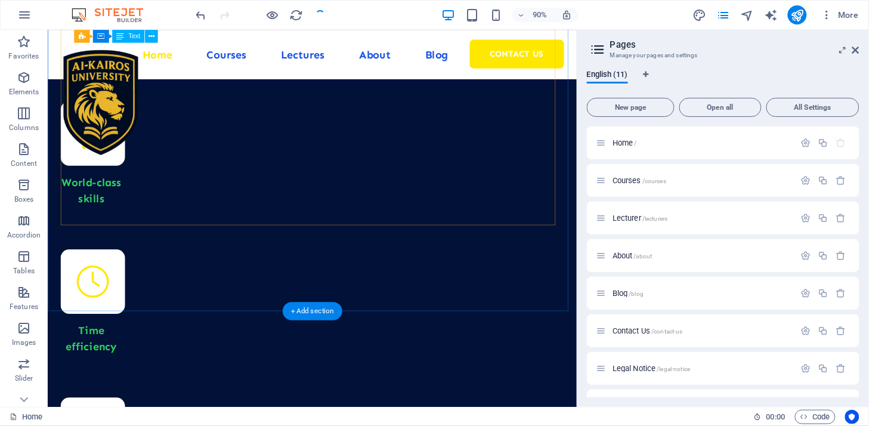
scroll to position [5491, 0]
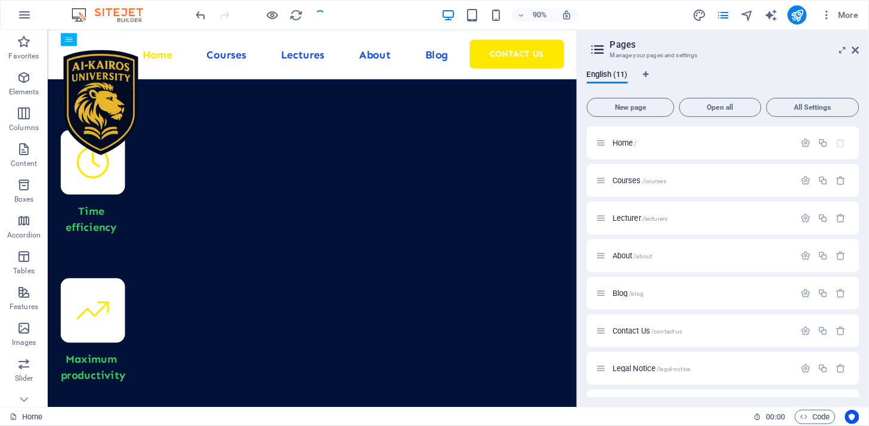
click at [583, 336] on div "English (11) New page Open all All Settings Home / Courses /courses Lecturer /l…" at bounding box center [723, 234] width 292 height 346
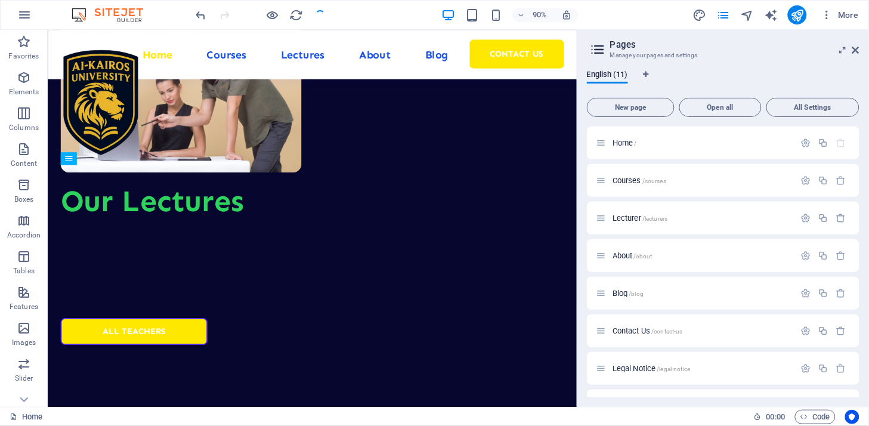
scroll to position [3835, 0]
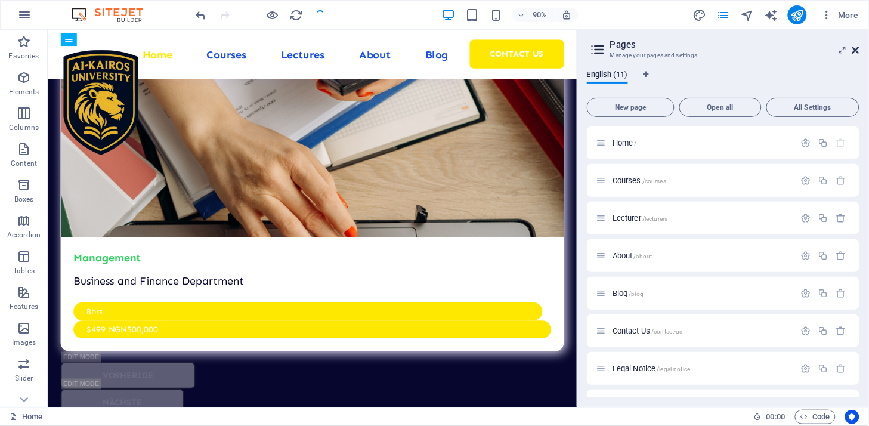
click at [859, 50] on icon at bounding box center [855, 50] width 7 height 10
